Goal: Information Seeking & Learning: Learn about a topic

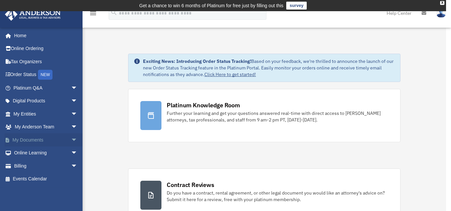
click at [71, 143] on span "arrow_drop_down" at bounding box center [77, 141] width 13 height 14
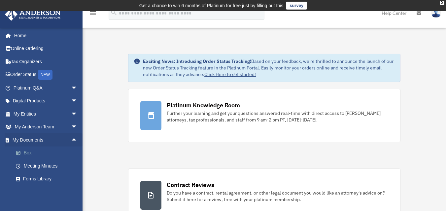
click at [25, 157] on link "Box" at bounding box center [48, 153] width 78 height 13
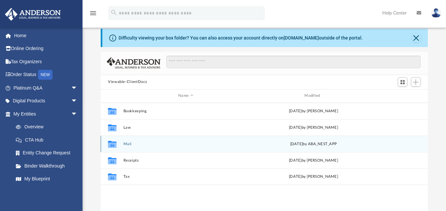
scroll to position [33, 0]
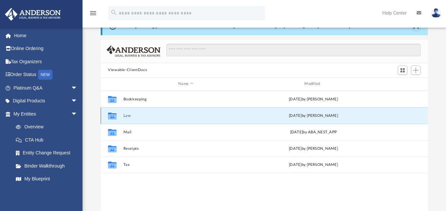
click at [124, 117] on button "Law" at bounding box center [185, 115] width 125 height 4
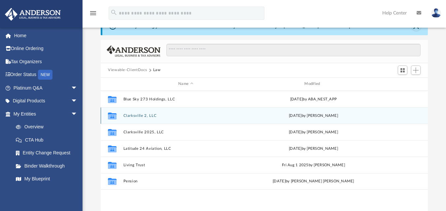
click at [146, 115] on button "Clarksville 2, LLC" at bounding box center [185, 115] width 125 height 4
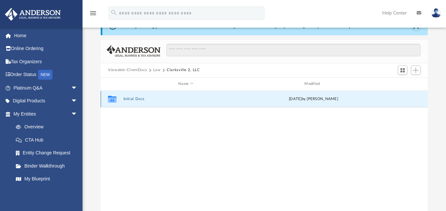
click at [139, 99] on button "Initial Docs" at bounding box center [185, 99] width 125 height 4
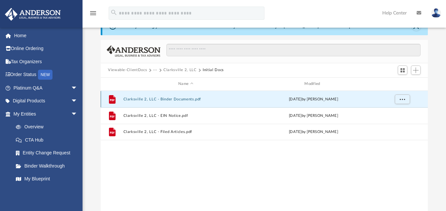
click at [139, 99] on button "Clarksville 2, LLC - Binder Documents.pdf" at bounding box center [185, 99] width 125 height 4
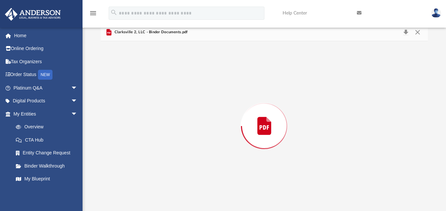
click at [139, 99] on div "Preview" at bounding box center [264, 126] width 327 height 170
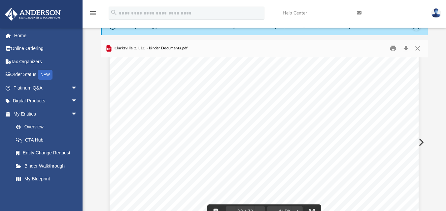
scroll to position [12865, 0]
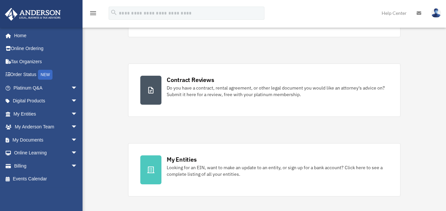
scroll to position [165, 0]
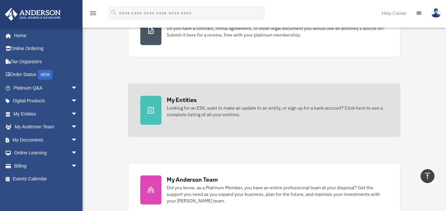
click at [208, 101] on div "My Entities Looking for an EIN, want to make an update to an entity, or sign up…" at bounding box center [277, 107] width 221 height 22
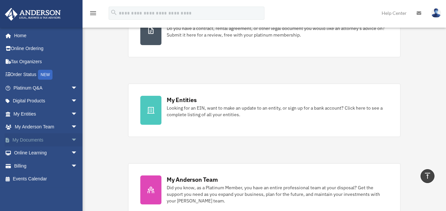
click at [41, 145] on link "My Documents arrow_drop_down" at bounding box center [46, 140] width 83 height 13
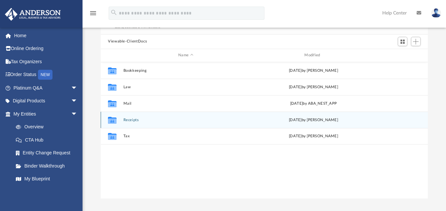
scroll to position [66, 0]
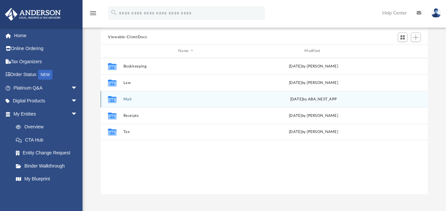
click at [123, 97] on button "Mail" at bounding box center [185, 99] width 125 height 4
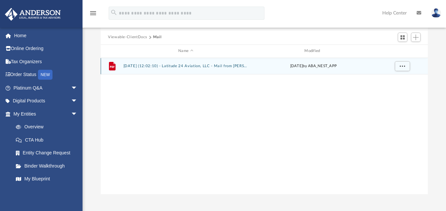
click at [172, 65] on button "[DATE] (12:02:10) - Latitude 24 Aviation, LLC - Mail from [PERSON_NAME] REGISTE…" at bounding box center [185, 66] width 125 height 4
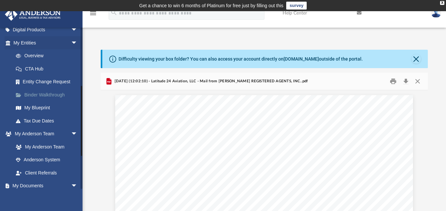
scroll to position [132, 0]
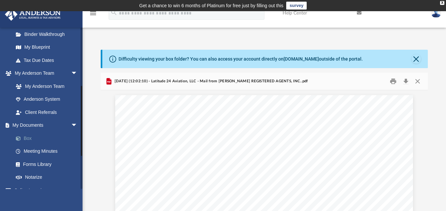
click at [31, 139] on link "Box" at bounding box center [48, 138] width 78 height 13
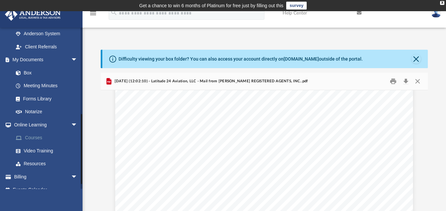
scroll to position [198, 0]
click at [28, 74] on link "Box" at bounding box center [48, 72] width 78 height 13
click at [418, 61] on button "Close" at bounding box center [415, 58] width 9 height 9
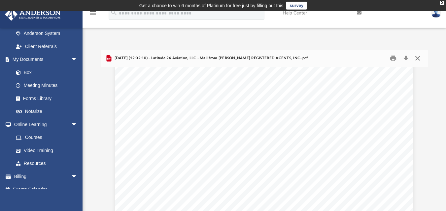
click at [418, 59] on button "Close" at bounding box center [417, 58] width 12 height 10
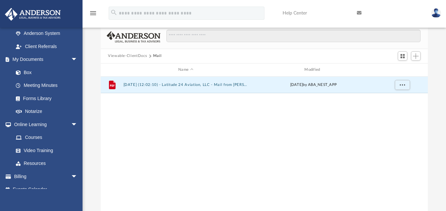
scroll to position [0, 0]
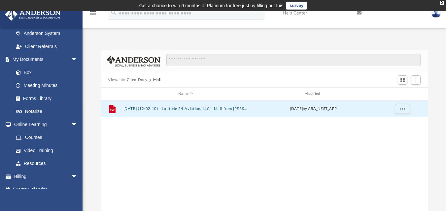
click at [117, 79] on button "Viewable-ClientDocs" at bounding box center [127, 80] width 39 height 6
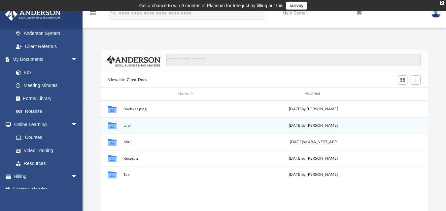
click at [127, 128] on button "Law" at bounding box center [185, 125] width 125 height 4
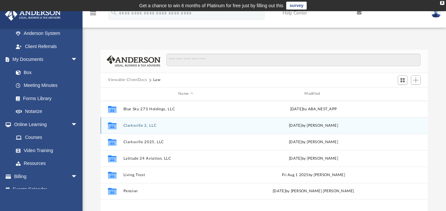
click at [149, 128] on button "Clarksville 2, LLC" at bounding box center [185, 125] width 125 height 4
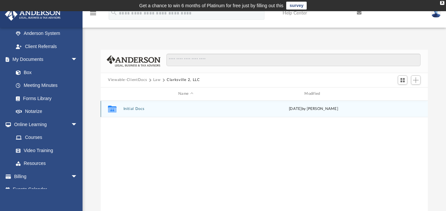
click at [134, 112] on div "Collaborated Folder Initial Docs [DATE] by [PERSON_NAME]" at bounding box center [264, 109] width 327 height 16
click at [143, 110] on button "Initial Docs" at bounding box center [185, 109] width 125 height 4
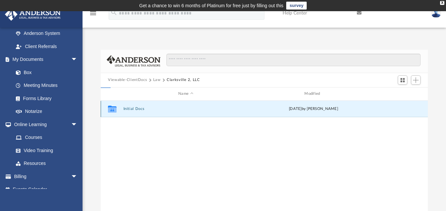
click at [115, 111] on icon "grid" at bounding box center [112, 110] width 9 height 5
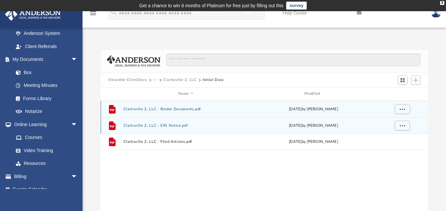
click at [178, 128] on div "File Clarksville 2, LLC - EIN Notice.pdf [DATE] by [PERSON_NAME]" at bounding box center [264, 125] width 327 height 16
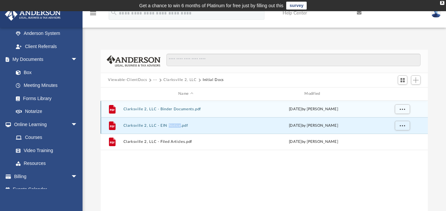
click at [178, 128] on div "File Clarksville 2, LLC - EIN Notice.pdf [DATE] by [PERSON_NAME]" at bounding box center [264, 125] width 327 height 16
click at [114, 124] on icon "grid" at bounding box center [112, 125] width 7 height 9
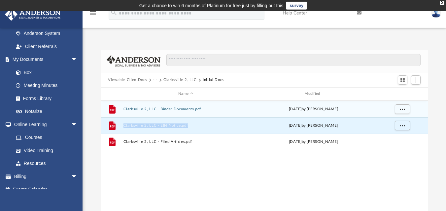
click at [114, 124] on icon "grid" at bounding box center [112, 125] width 7 height 9
click at [326, 127] on div "[DATE] by [PERSON_NAME]" at bounding box center [313, 126] width 125 height 6
click at [159, 198] on div "File Clarksville 2, LLC - [GEOGRAPHIC_DATA] Documents.pdf [DATE] by [PERSON_NAM…" at bounding box center [264, 169] width 327 height 137
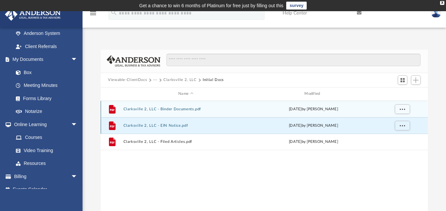
click at [133, 126] on button "Clarksville 2, LLC - EIN Notice.pdf" at bounding box center [185, 125] width 125 height 4
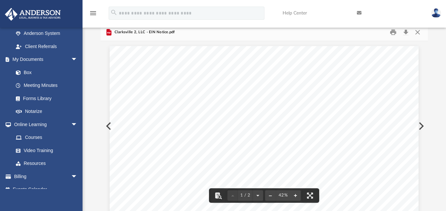
click at [295, 197] on button "File preview" at bounding box center [295, 196] width 11 height 15
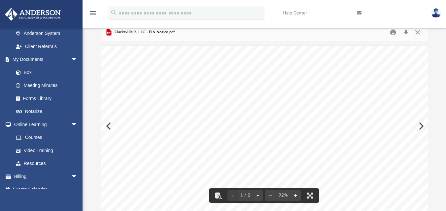
drag, startPoint x: 352, startPoint y: 158, endPoint x: 259, endPoint y: 130, distance: 97.4
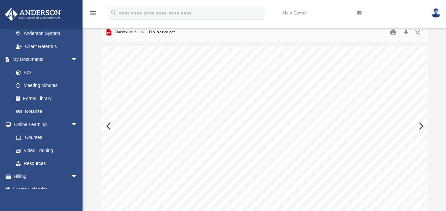
click at [424, 127] on button "Preview" at bounding box center [420, 126] width 15 height 18
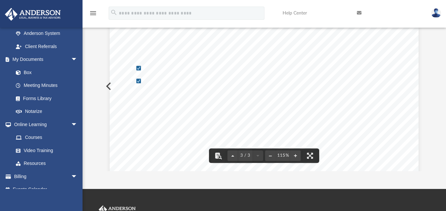
scroll to position [794, 0]
click at [103, 89] on button "Preview" at bounding box center [108, 86] width 15 height 18
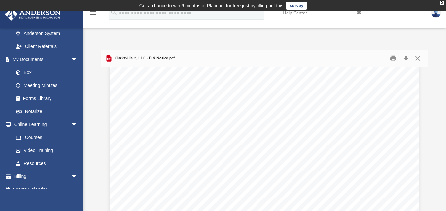
scroll to position [132, 0]
click at [106, 153] on button "Preview" at bounding box center [108, 152] width 15 height 18
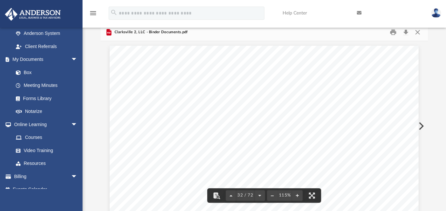
click at [418, 129] on button "Preview" at bounding box center [420, 126] width 15 height 18
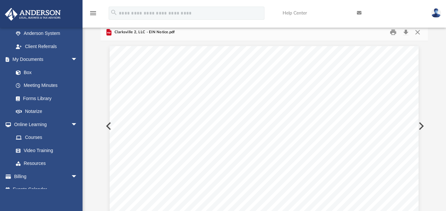
click at [418, 129] on button "Preview" at bounding box center [420, 126] width 15 height 18
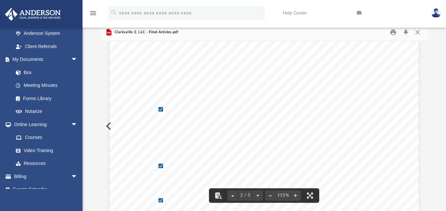
scroll to position [456, 0]
click at [419, 31] on button "Close" at bounding box center [417, 32] width 12 height 10
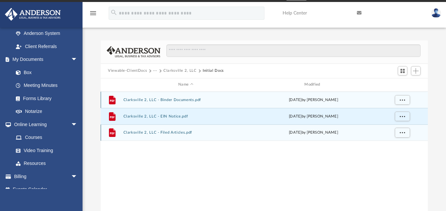
scroll to position [0, 0]
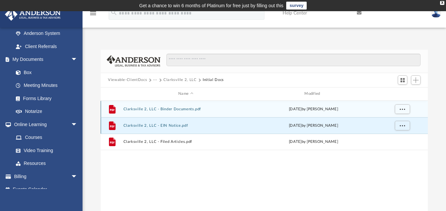
click at [140, 126] on button "Clarksville 2, LLC - EIN Notice.pdf" at bounding box center [185, 125] width 125 height 4
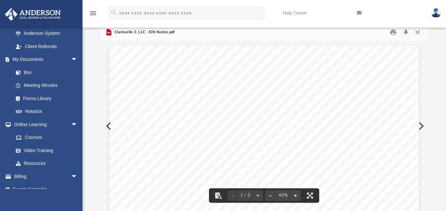
scroll to position [66, 0]
click at [256, 196] on button "File preview" at bounding box center [257, 196] width 11 height 15
click at [234, 196] on button "File preview" at bounding box center [232, 196] width 11 height 15
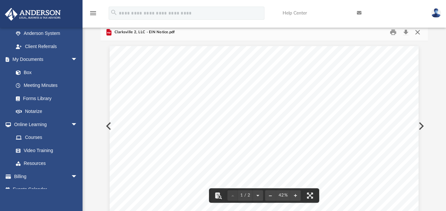
click at [418, 32] on button "Close" at bounding box center [417, 32] width 12 height 10
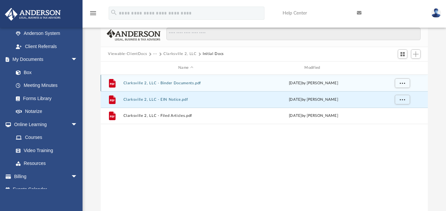
click at [142, 55] on button "Viewable-ClientDocs" at bounding box center [127, 54] width 39 height 6
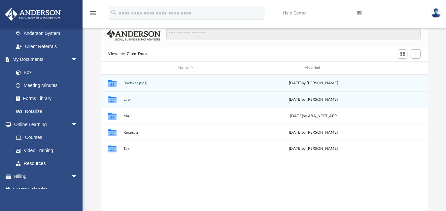
click at [123, 101] on div "Collaborated Folder Law [DATE] by [PERSON_NAME]" at bounding box center [264, 99] width 327 height 16
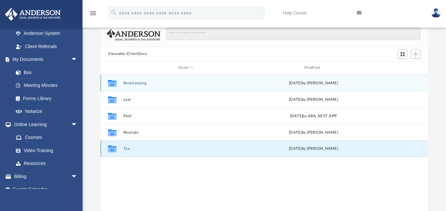
click at [127, 151] on button "Tax" at bounding box center [185, 149] width 125 height 4
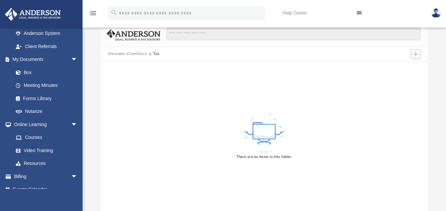
click at [127, 151] on div "There are no items in this folder." at bounding box center [264, 137] width 327 height 150
click at [139, 56] on button "Viewable-ClientDocs" at bounding box center [127, 54] width 39 height 6
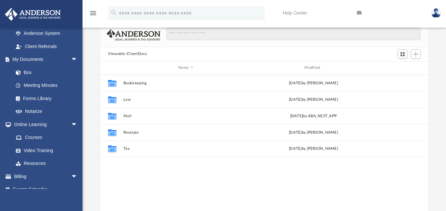
scroll to position [145, 322]
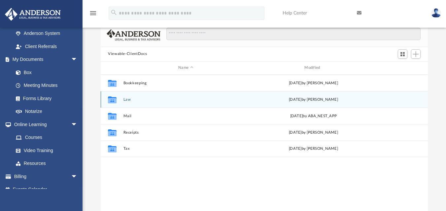
click at [131, 99] on button "Law" at bounding box center [185, 99] width 125 height 4
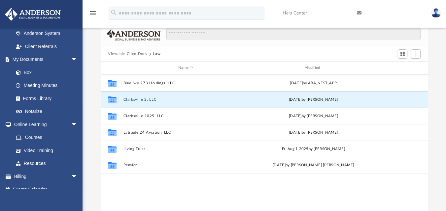
click at [131, 99] on button "Clarksville 2, LLC" at bounding box center [185, 99] width 125 height 4
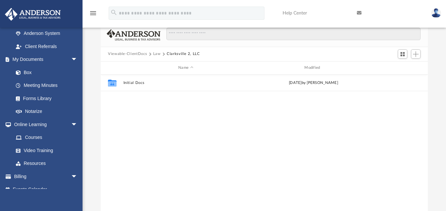
click at [158, 53] on button "Law" at bounding box center [157, 54] width 8 height 6
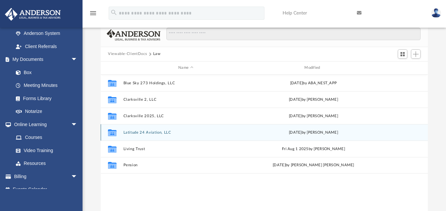
click at [158, 135] on button "Latitude 24 Aviation, LLC" at bounding box center [185, 132] width 125 height 4
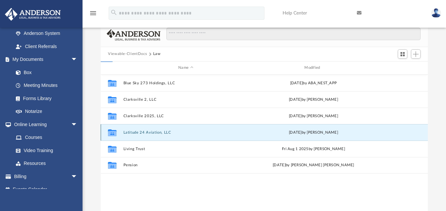
click at [158, 135] on button "Latitude 24 Aviation, LLC" at bounding box center [185, 132] width 125 height 4
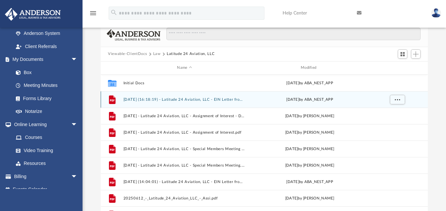
click at [168, 100] on button "[DATE] (16:18:19) - Latitude 24 Aviation, LLC - EIN Letter from IRS.pdf" at bounding box center [184, 99] width 122 height 4
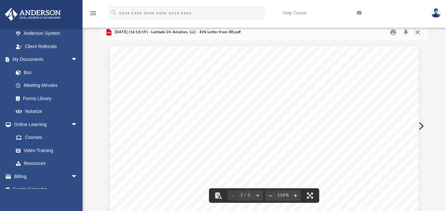
click at [419, 34] on button "Close" at bounding box center [417, 32] width 12 height 10
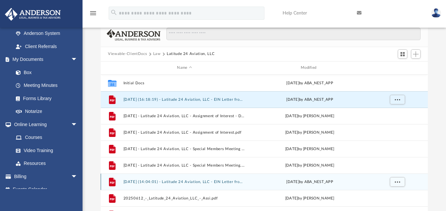
scroll to position [33, 0]
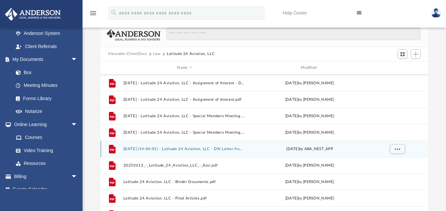
click at [208, 151] on button "[DATE] (14:04:01) - Latitude 24 Aviation, LLC - EIN Letter from IRS.pdf" at bounding box center [184, 149] width 122 height 4
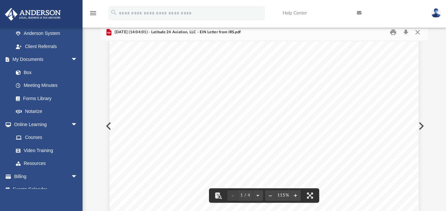
scroll to position [0, 0]
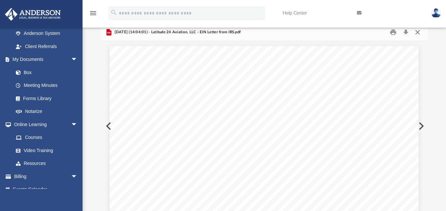
click at [420, 30] on button "Close" at bounding box center [417, 32] width 12 height 10
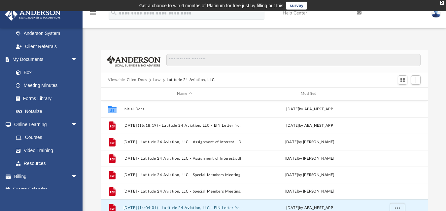
click at [155, 81] on button "Law" at bounding box center [157, 80] width 8 height 6
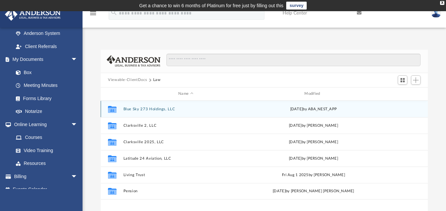
scroll to position [5, 0]
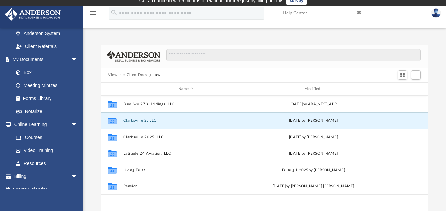
click at [131, 122] on button "Clarksville 2, LLC" at bounding box center [185, 120] width 125 height 4
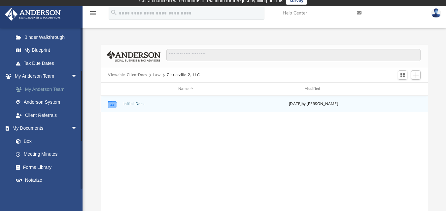
scroll to position [99, 0]
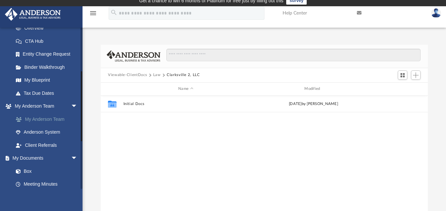
click at [64, 115] on link "My Anderson Team" at bounding box center [48, 119] width 78 height 13
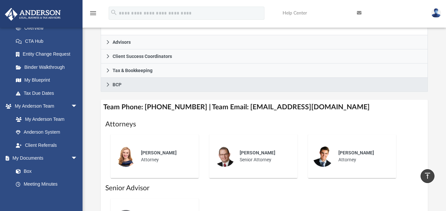
scroll to position [203, 0]
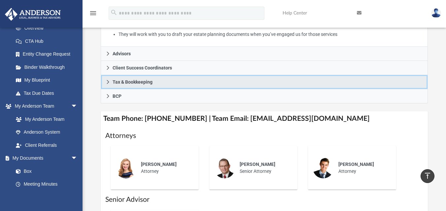
click at [108, 80] on icon at bounding box center [108, 82] width 5 height 5
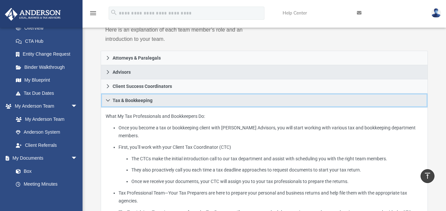
scroll to position [71, 0]
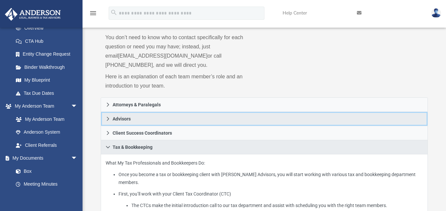
click at [109, 117] on icon at bounding box center [108, 119] width 5 height 5
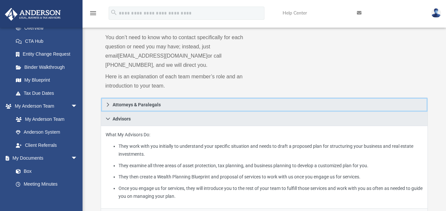
click at [109, 103] on icon at bounding box center [108, 105] width 5 height 5
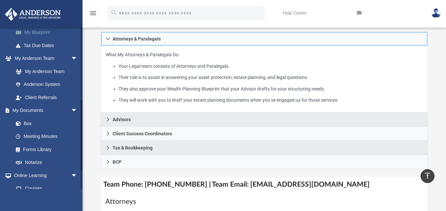
scroll to position [165, 0]
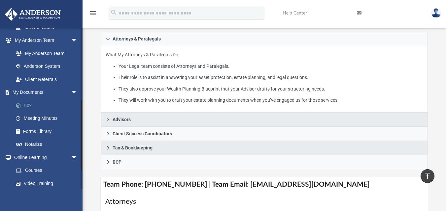
click at [37, 104] on link "Box" at bounding box center [48, 105] width 78 height 13
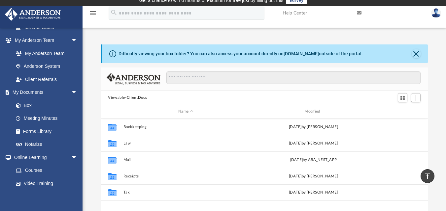
scroll to position [5, 0]
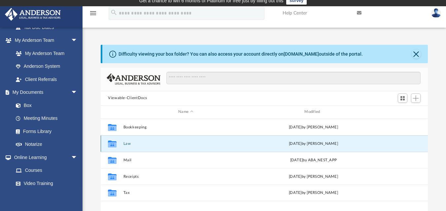
click at [123, 142] on button "Law" at bounding box center [185, 144] width 125 height 4
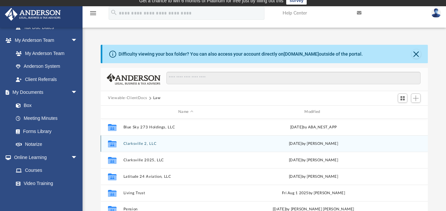
click at [148, 144] on button "Clarksville 2, LLC" at bounding box center [185, 144] width 125 height 4
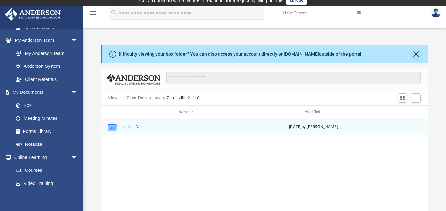
click at [130, 127] on button "Initial Docs" at bounding box center [185, 127] width 125 height 4
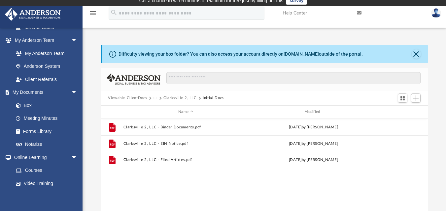
click at [181, 98] on button "Clarksville 2, LLC" at bounding box center [179, 98] width 33 height 6
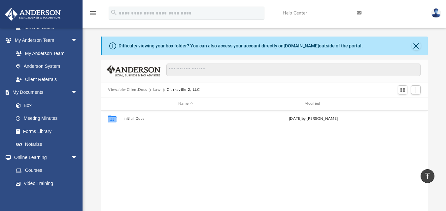
scroll to position [0, 0]
